Goal: Information Seeking & Learning: Check status

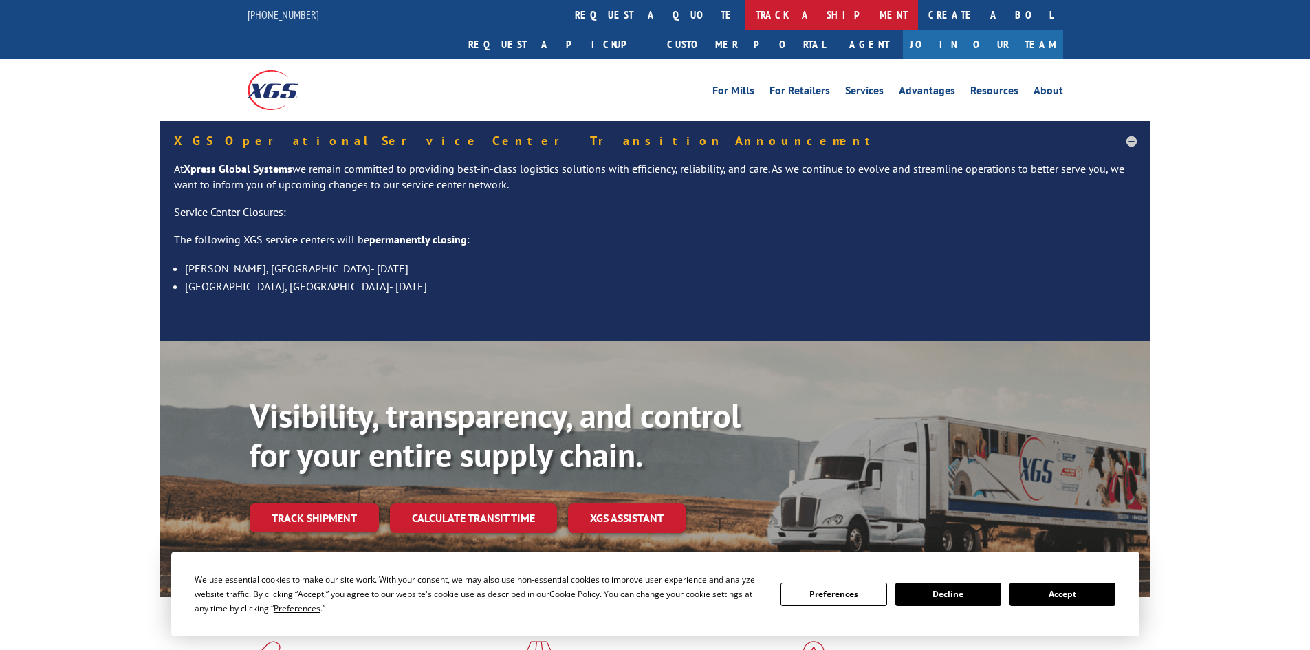
click at [745, 13] on link "track a shipment" at bounding box center [831, 15] width 173 height 30
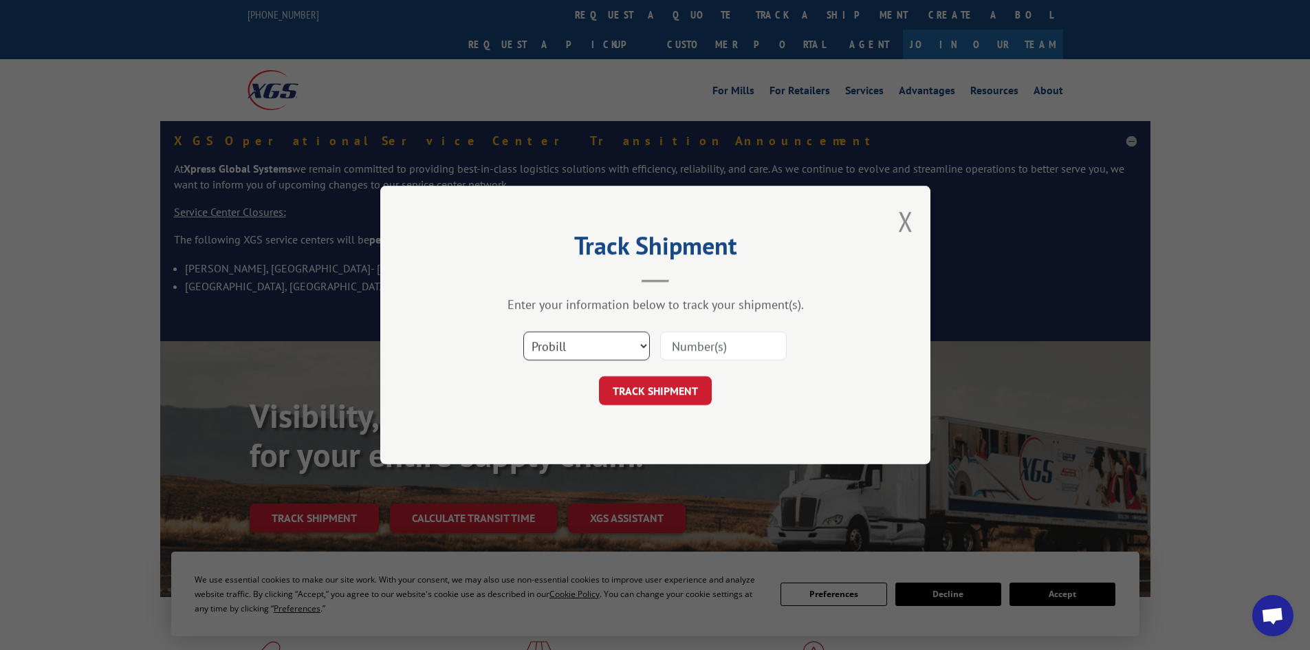
click at [578, 354] on select "Select category... Probill BOL PO" at bounding box center [586, 345] width 127 height 29
select select "bol"
click at [523, 331] on select "Select category... Probill BOL PO" at bounding box center [586, 345] width 127 height 29
paste input "5106729"
type input "5106729"
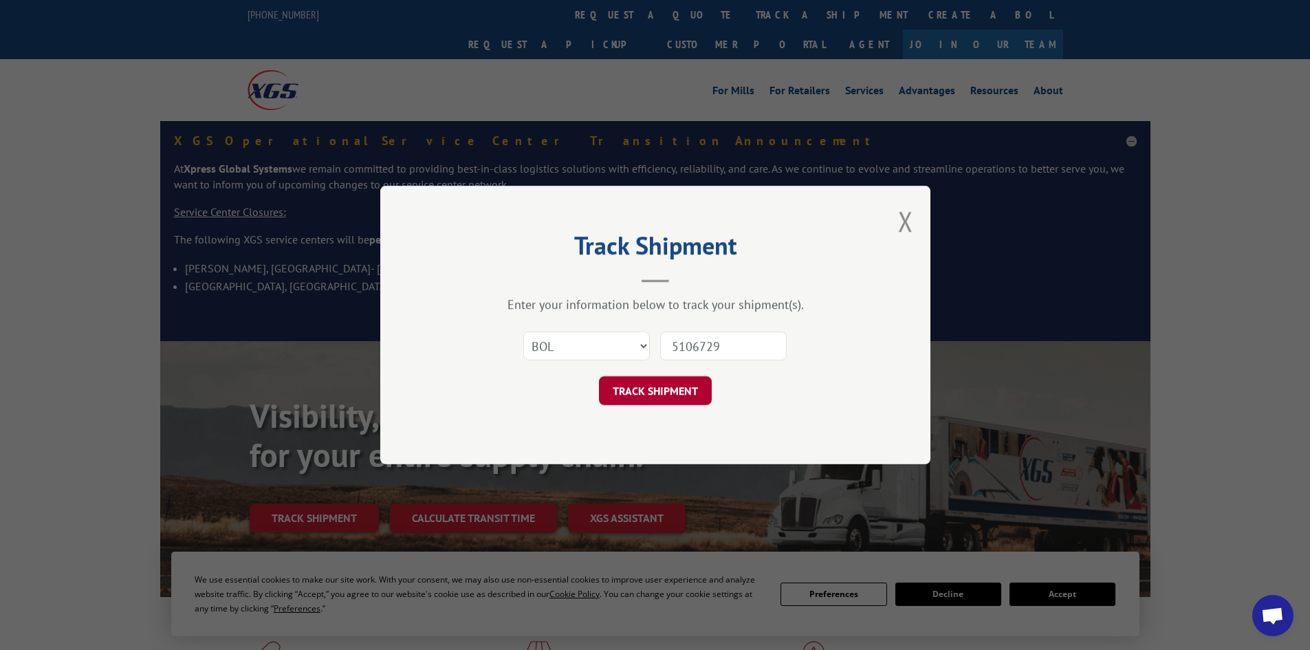
click at [676, 390] on button "TRACK SHIPMENT" at bounding box center [655, 390] width 113 height 29
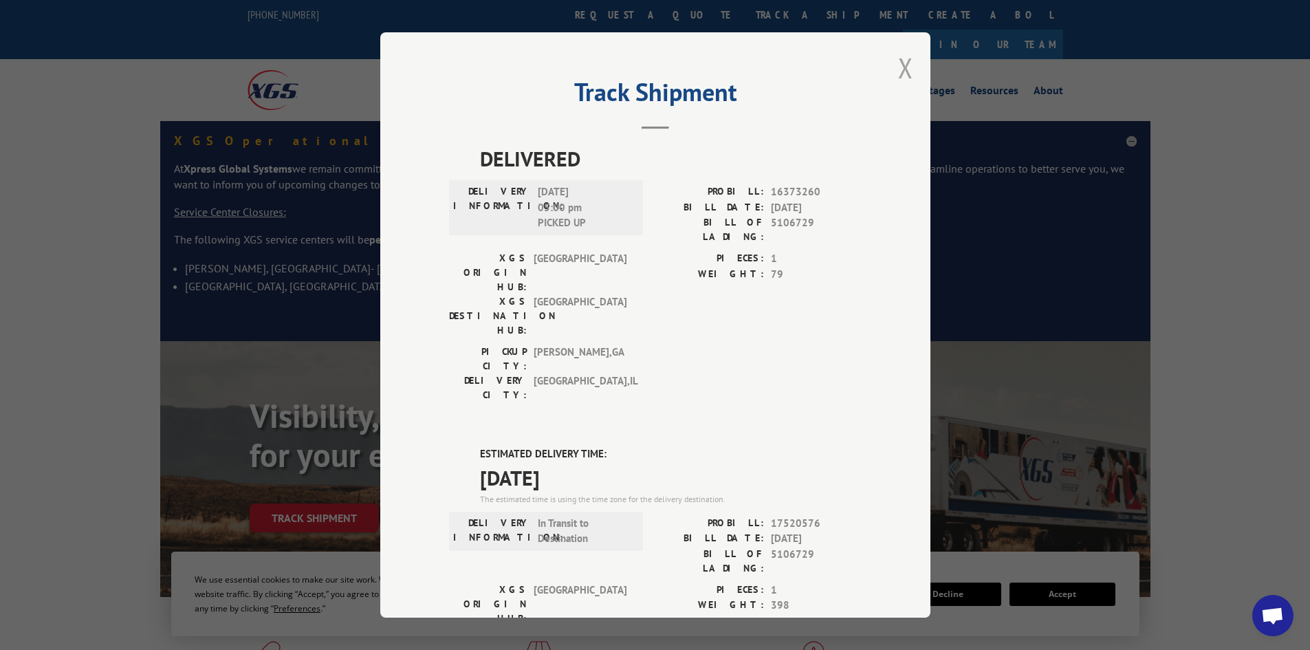
click at [898, 68] on button "Close modal" at bounding box center [905, 68] width 15 height 36
